Goal: Information Seeking & Learning: Compare options

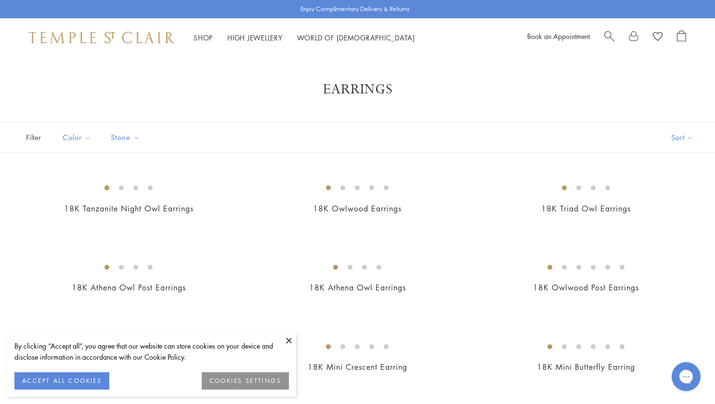
click at [119, 138] on span "Stone" at bounding box center [126, 137] width 41 height 12
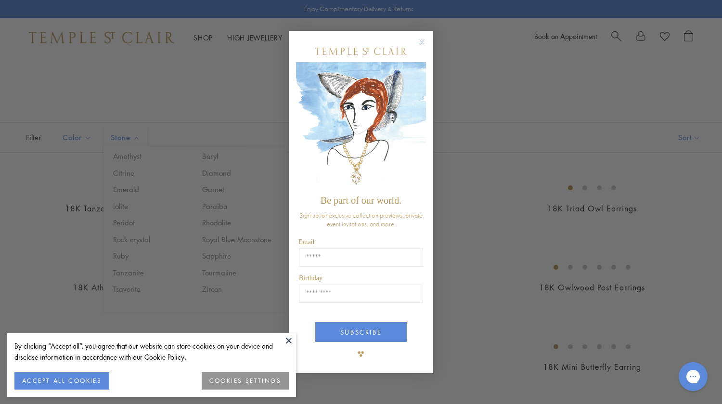
click at [224, 242] on div "Close dialog Be part of our world. Sign up for exclusive collection previews, p…" at bounding box center [361, 202] width 722 height 404
click at [289, 340] on button at bounding box center [289, 340] width 14 height 14
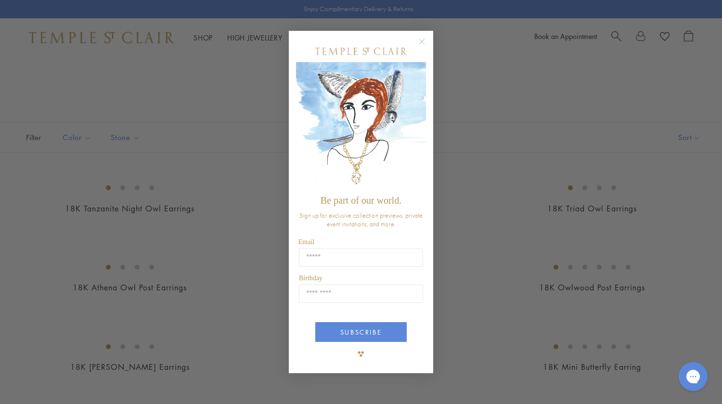
click at [422, 42] on icon "Close dialog" at bounding box center [422, 41] width 5 height 5
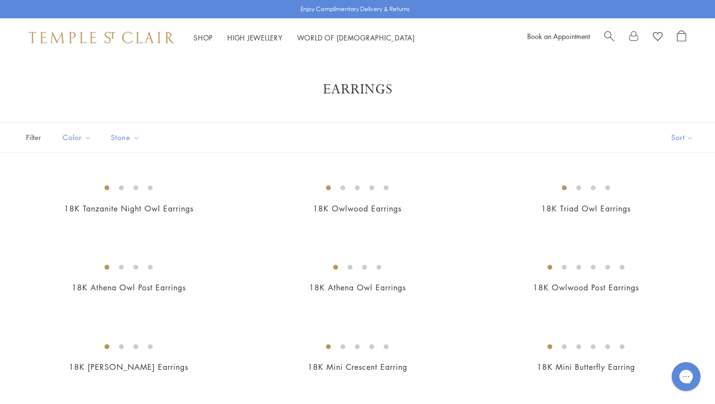
click at [122, 139] on span "Stone" at bounding box center [126, 137] width 41 height 12
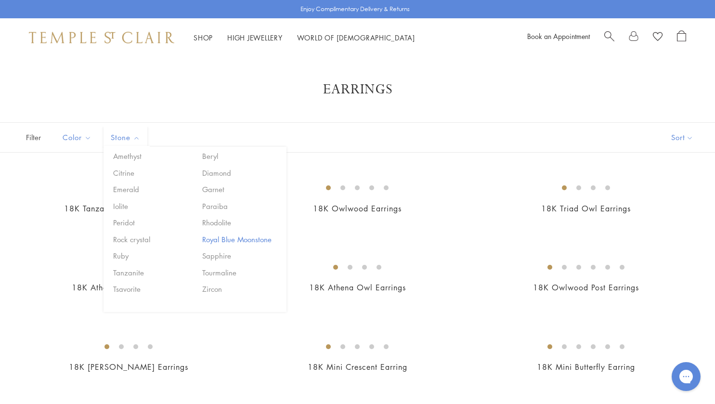
click at [253, 239] on button "Royal Blue Moonstone" at bounding box center [241, 239] width 82 height 11
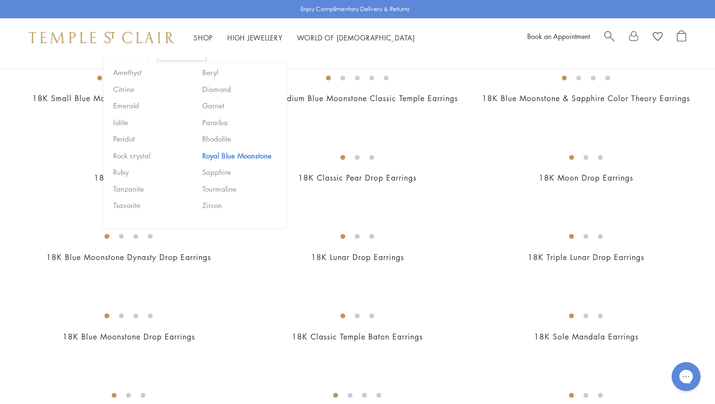
scroll to position [349, 0]
click at [385, 91] on div at bounding box center [357, 145] width 715 height 635
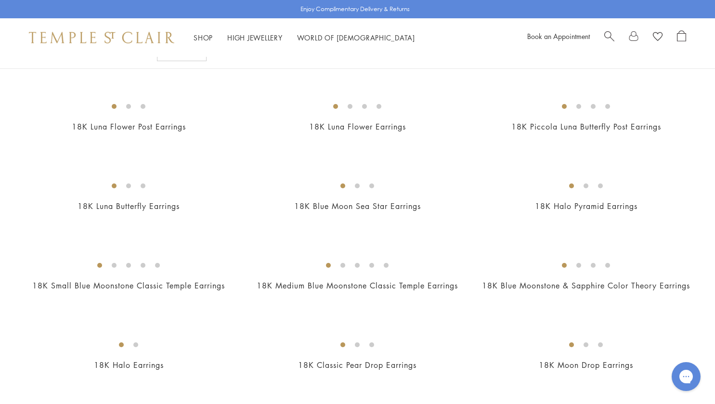
scroll to position [161, 0]
click at [0, 0] on img at bounding box center [0, 0] width 0 height 0
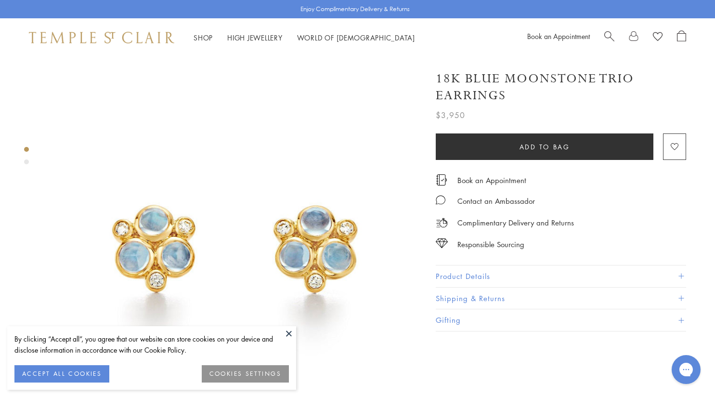
click at [284, 331] on button at bounding box center [289, 333] width 14 height 14
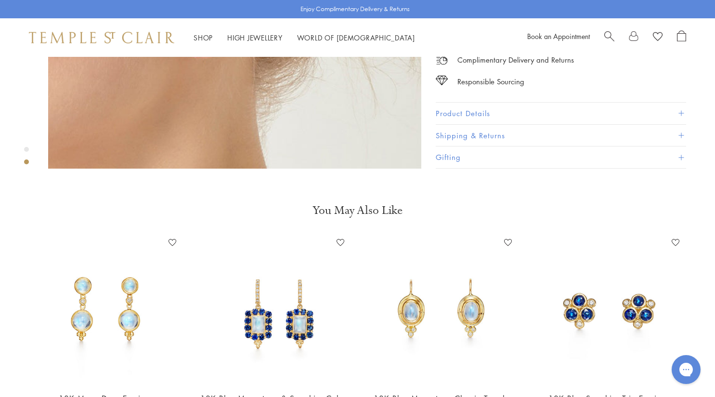
scroll to position [628, 0]
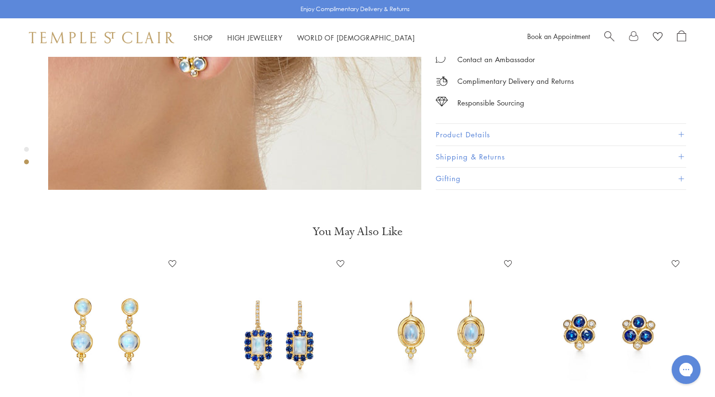
click at [570, 354] on img at bounding box center [609, 330] width 148 height 148
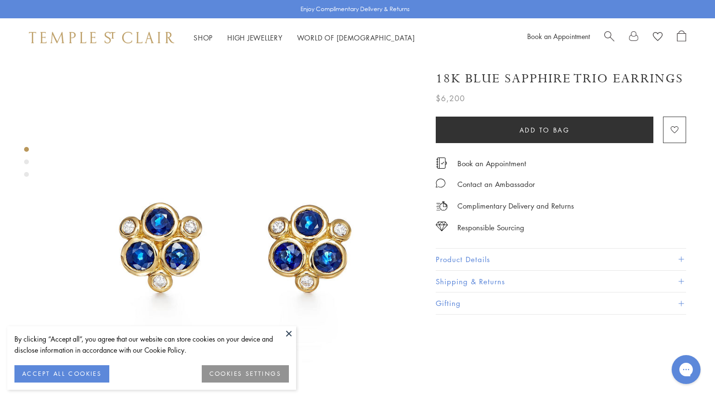
click at [290, 334] on button at bounding box center [289, 333] width 14 height 14
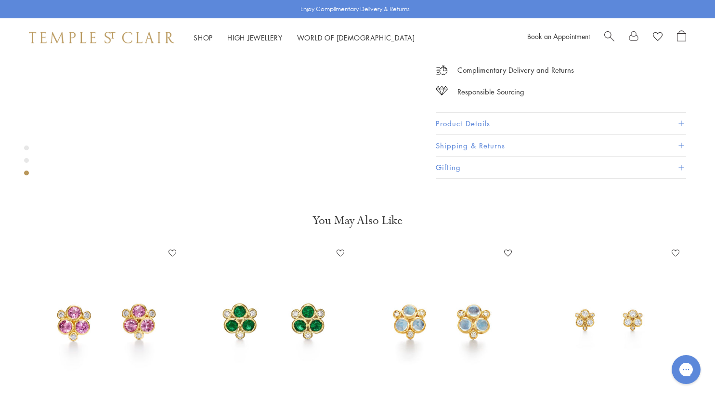
scroll to position [1026, 0]
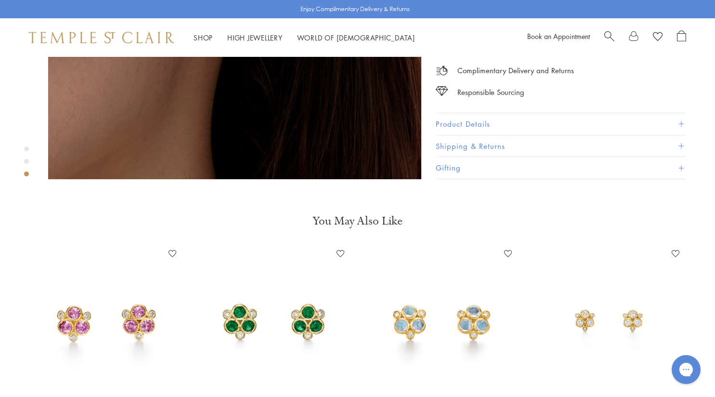
click at [416, 355] on img at bounding box center [441, 320] width 148 height 148
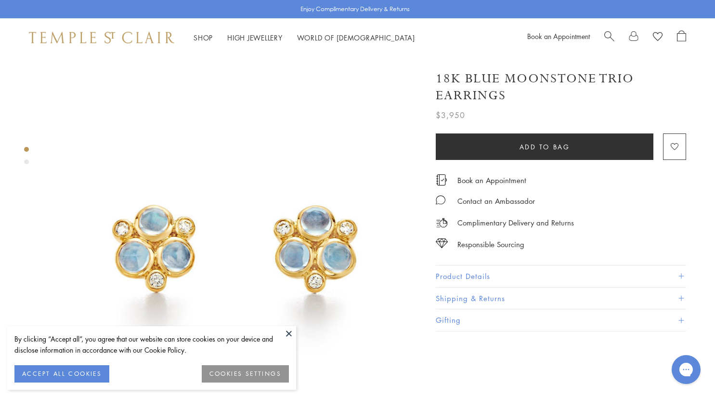
click at [289, 333] on button at bounding box center [289, 333] width 14 height 14
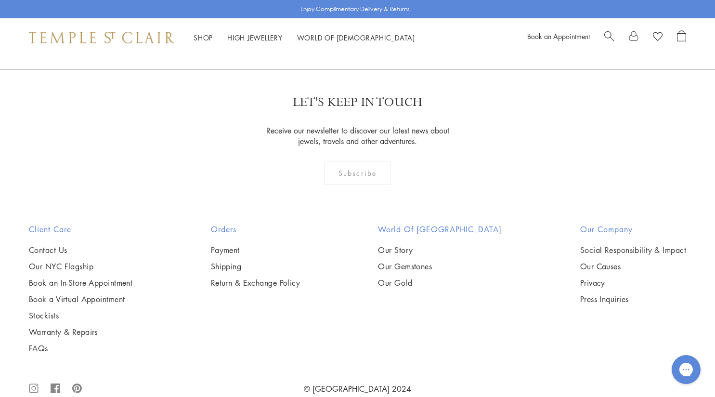
scroll to position [1423, 0]
